Goal: Purchase product/service

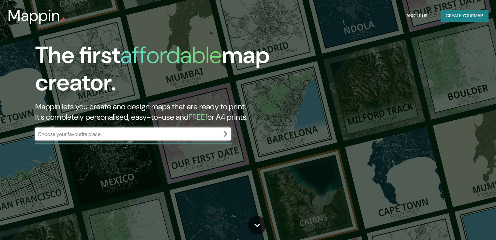
click at [134, 130] on div "​" at bounding box center [132, 134] width 195 height 13
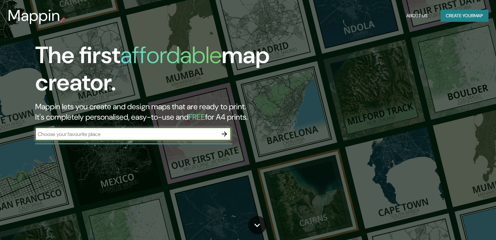
click at [136, 135] on input "text" at bounding box center [126, 134] width 182 height 7
type input "t"
type input "m"
type input "tela atlantida"
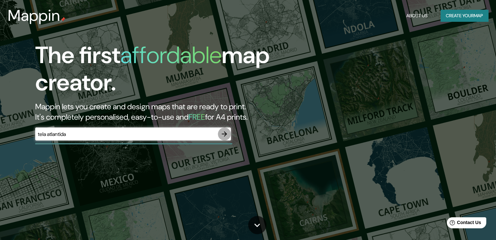
click at [226, 135] on icon "button" at bounding box center [224, 134] width 8 height 8
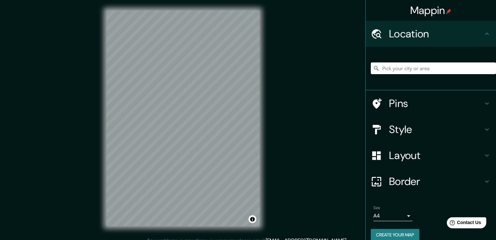
click at [396, 68] on div at bounding box center [432, 68] width 125 height 33
click at [391, 63] on input "Pick your city or area" at bounding box center [432, 69] width 125 height 12
click at [434, 68] on input "Pick your city or area" at bounding box center [432, 69] width 125 height 12
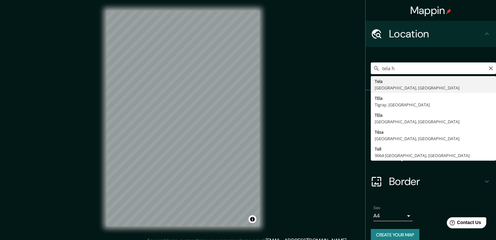
type input "Tela, [GEOGRAPHIC_DATA], [GEOGRAPHIC_DATA]"
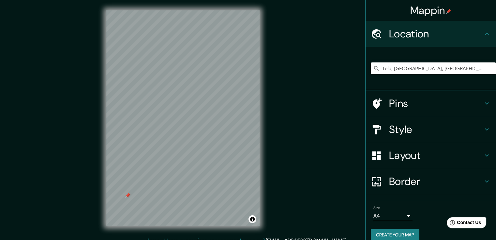
click at [343, 62] on div "Mappin Location [GEOGRAPHIC_DATA], [GEOGRAPHIC_DATA], [GEOGRAPHIC_DATA] Pins St…" at bounding box center [248, 124] width 496 height 248
click at [270, 106] on div "Mappin Location [GEOGRAPHIC_DATA], [GEOGRAPHIC_DATA], [GEOGRAPHIC_DATA] Pins St…" at bounding box center [248, 124] width 496 height 248
click at [287, 54] on div "Mappin Location [GEOGRAPHIC_DATA], [GEOGRAPHIC_DATA], [GEOGRAPHIC_DATA] Pins St…" at bounding box center [248, 124] width 496 height 248
click at [260, 30] on div "© Mapbox © OpenStreetMap Improve this map" at bounding box center [183, 118] width 174 height 237
click at [403, 155] on h4 "Layout" at bounding box center [436, 155] width 94 height 13
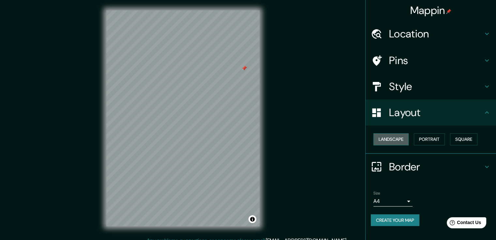
click at [397, 140] on button "Landscape" at bounding box center [390, 140] width 35 height 12
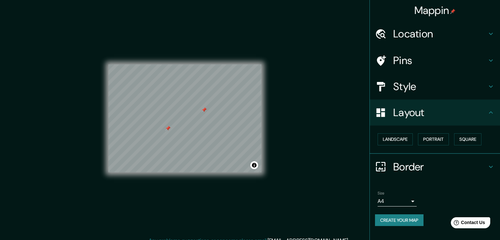
click at [404, 200] on body "Mappin Location [GEOGRAPHIC_DATA], [GEOGRAPHIC_DATA], [GEOGRAPHIC_DATA] Pins St…" at bounding box center [250, 120] width 500 height 240
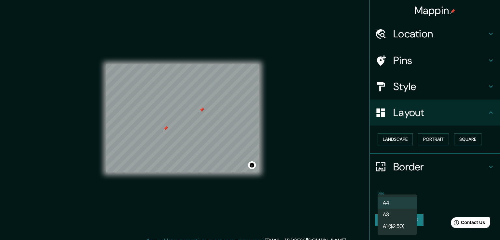
click at [421, 179] on div at bounding box center [250, 120] width 500 height 240
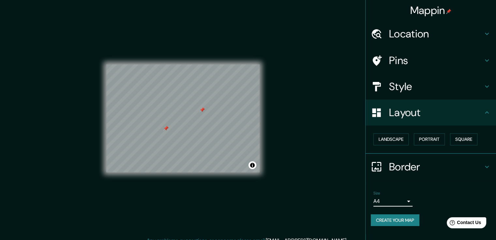
click at [391, 166] on h4 "Border" at bounding box center [436, 167] width 94 height 13
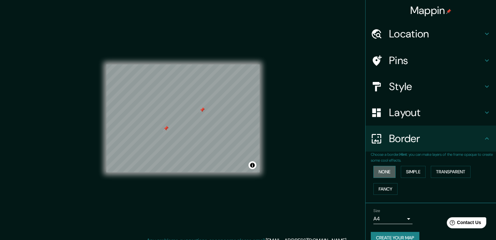
click at [386, 171] on button "None" at bounding box center [384, 172] width 22 height 12
click at [394, 107] on h4 "Layout" at bounding box center [436, 112] width 94 height 13
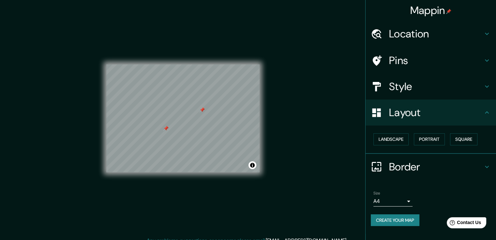
click at [417, 93] on h4 "Style" at bounding box center [436, 86] width 94 height 13
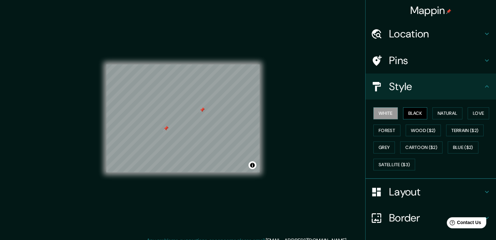
click at [407, 115] on button "Black" at bounding box center [415, 114] width 24 height 12
click at [432, 111] on button "Natural" at bounding box center [447, 114] width 30 height 12
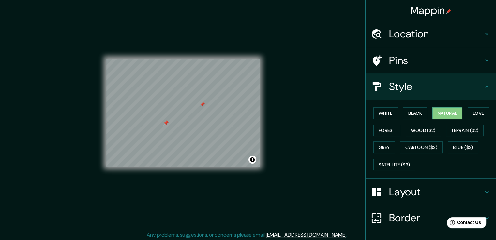
scroll to position [7, 0]
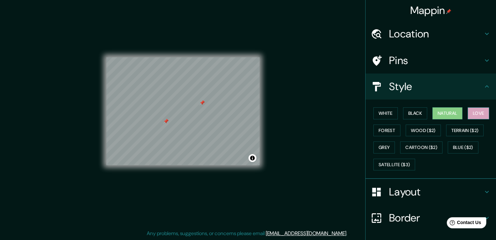
click at [483, 114] on button "Love" at bounding box center [478, 114] width 22 height 12
click at [382, 126] on button "Forest" at bounding box center [386, 131] width 27 height 12
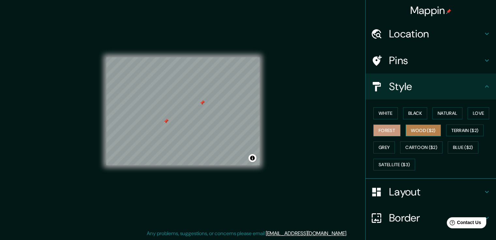
click at [416, 130] on button "Wood ($2)" at bounding box center [422, 131] width 35 height 12
click at [460, 130] on button "Terrain ($2)" at bounding box center [465, 131] width 38 height 12
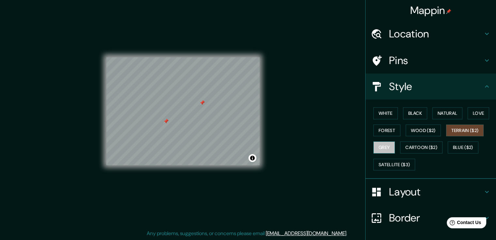
click at [373, 146] on button "Grey" at bounding box center [384, 148] width 22 height 12
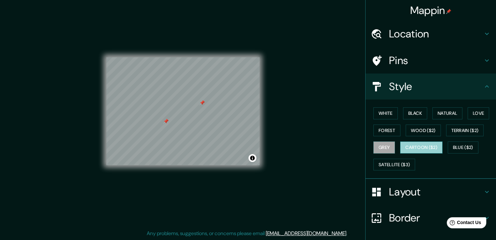
click at [417, 148] on button "Cartoon ($2)" at bounding box center [421, 148] width 42 height 12
click at [383, 149] on button "Grey" at bounding box center [384, 148] width 22 height 12
click at [443, 145] on div "White Black Natural Love Forest Wood ($2) Terrain ($2) Grey Cartoon ($2) Blue (…" at bounding box center [432, 139] width 125 height 68
click at [414, 148] on button "Cartoon ($2)" at bounding box center [421, 148] width 42 height 12
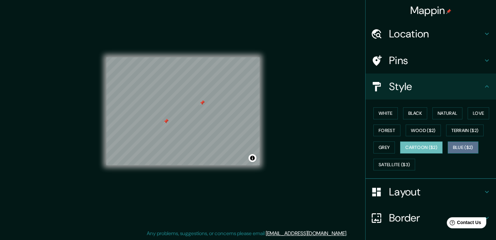
click at [450, 150] on button "Blue ($2)" at bounding box center [462, 148] width 31 height 12
click at [166, 120] on div at bounding box center [165, 121] width 5 height 5
click at [201, 103] on div at bounding box center [201, 102] width 5 height 5
click at [390, 59] on h4 "Pins" at bounding box center [436, 60] width 94 height 13
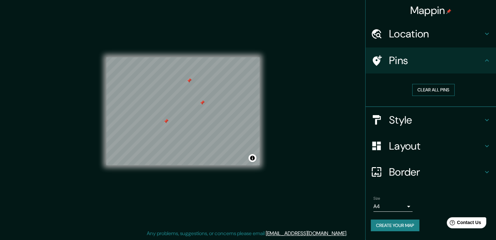
click at [417, 92] on button "Clear all pins" at bounding box center [433, 90] width 42 height 12
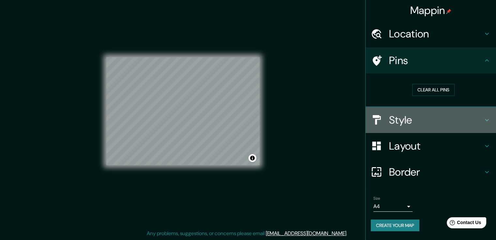
click at [405, 125] on h4 "Style" at bounding box center [436, 120] width 94 height 13
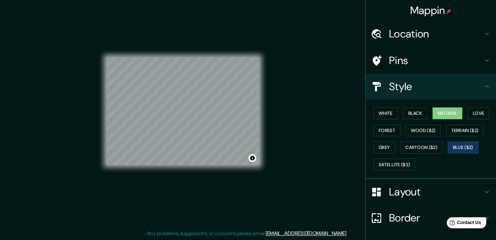
click at [437, 111] on button "Natural" at bounding box center [447, 114] width 30 height 12
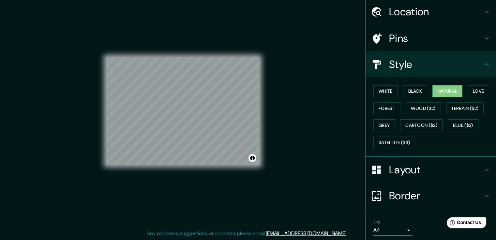
scroll to position [0, 0]
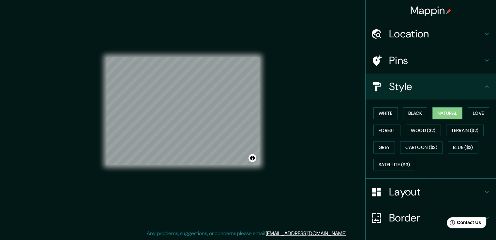
click at [403, 64] on h4 "Pins" at bounding box center [436, 60] width 94 height 13
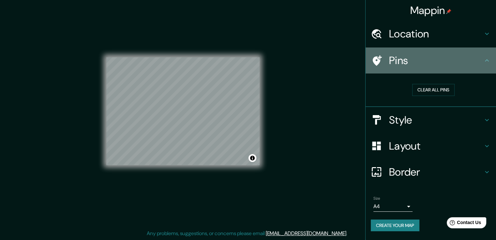
click at [402, 65] on h4 "Pins" at bounding box center [436, 60] width 94 height 13
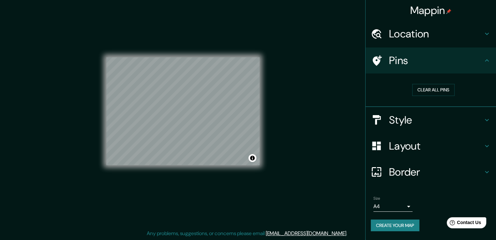
click at [413, 125] on h4 "Style" at bounding box center [436, 120] width 94 height 13
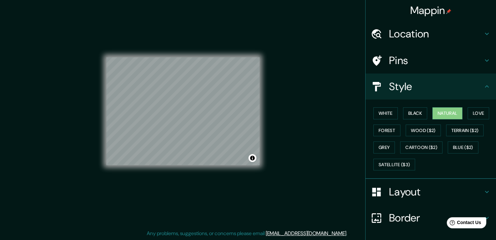
click at [392, 197] on h4 "Layout" at bounding box center [436, 192] width 94 height 13
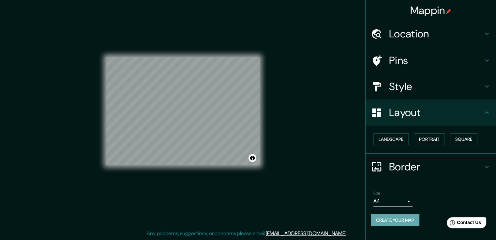
click at [393, 221] on button "Create your map" at bounding box center [394, 221] width 49 height 12
click at [156, 170] on div "© Mapbox © OpenStreetMap Improve this map" at bounding box center [182, 111] width 153 height 216
click at [277, 90] on div "Mappin Location [GEOGRAPHIC_DATA], [GEOGRAPHIC_DATA], [GEOGRAPHIC_DATA] Pins St…" at bounding box center [248, 117] width 496 height 248
click at [193, 180] on div "© Mapbox © OpenStreetMap Improve this map" at bounding box center [182, 111] width 153 height 216
click at [245, 188] on div "© Mapbox © OpenStreetMap Improve this map" at bounding box center [182, 111] width 153 height 216
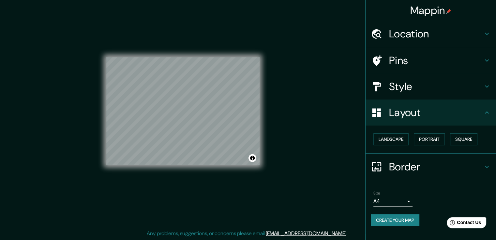
click at [210, 185] on div "© Mapbox © OpenStreetMap Improve this map" at bounding box center [182, 111] width 153 height 216
click at [209, 188] on div "© Mapbox © OpenStreetMap Improve this map" at bounding box center [182, 111] width 153 height 216
click at [180, 166] on div "© Mapbox © OpenStreetMap Improve this map" at bounding box center [182, 111] width 153 height 216
click at [263, 67] on div "© Mapbox © OpenStreetMap Improve this map" at bounding box center [183, 111] width 174 height 237
click at [192, 40] on div "© Mapbox © OpenStreetMap Improve this map" at bounding box center [182, 111] width 153 height 216
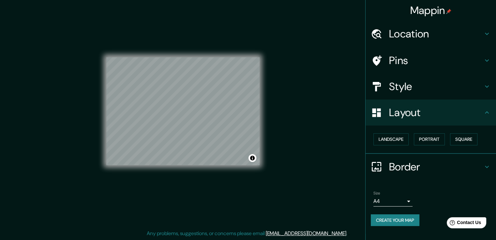
click at [183, 187] on div "© Mapbox © OpenStreetMap Improve this map" at bounding box center [182, 111] width 153 height 216
click at [195, 172] on div "© Mapbox © OpenStreetMap Improve this map" at bounding box center [182, 111] width 153 height 216
click at [317, 50] on div "Mappin Location [GEOGRAPHIC_DATA], [GEOGRAPHIC_DATA], [GEOGRAPHIC_DATA] Pins St…" at bounding box center [248, 117] width 496 height 248
click at [230, 182] on div "© Mapbox © OpenStreetMap Improve this map" at bounding box center [182, 111] width 153 height 216
click at [99, 155] on div "© Mapbox © OpenStreetMap Improve this map" at bounding box center [183, 111] width 174 height 237
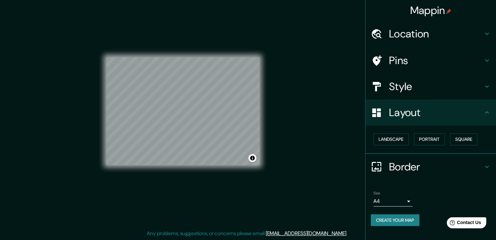
click at [215, 207] on div "© Mapbox © OpenStreetMap Improve this map" at bounding box center [182, 111] width 153 height 216
click at [218, 172] on div "© Mapbox © OpenStreetMap Improve this map" at bounding box center [182, 111] width 153 height 216
